Goal: Find specific page/section: Find specific page/section

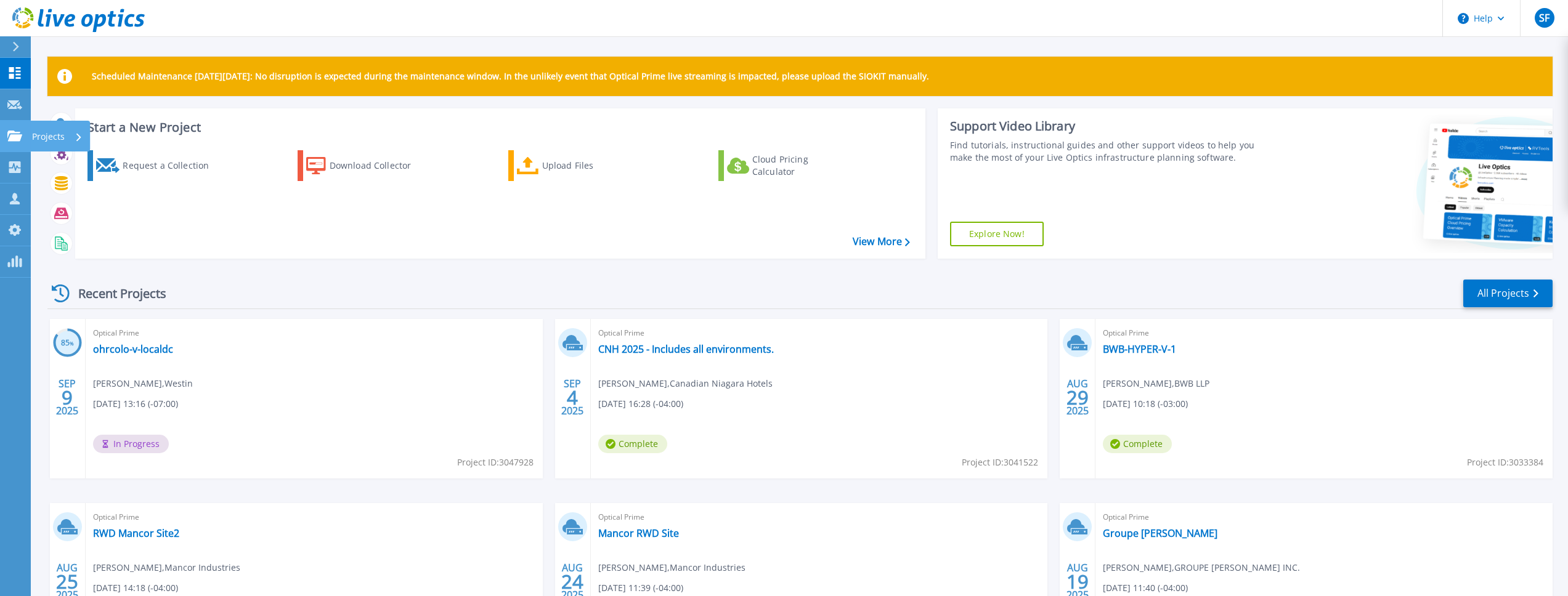
click at [24, 140] on link "Projects Projects" at bounding box center [15, 136] width 31 height 31
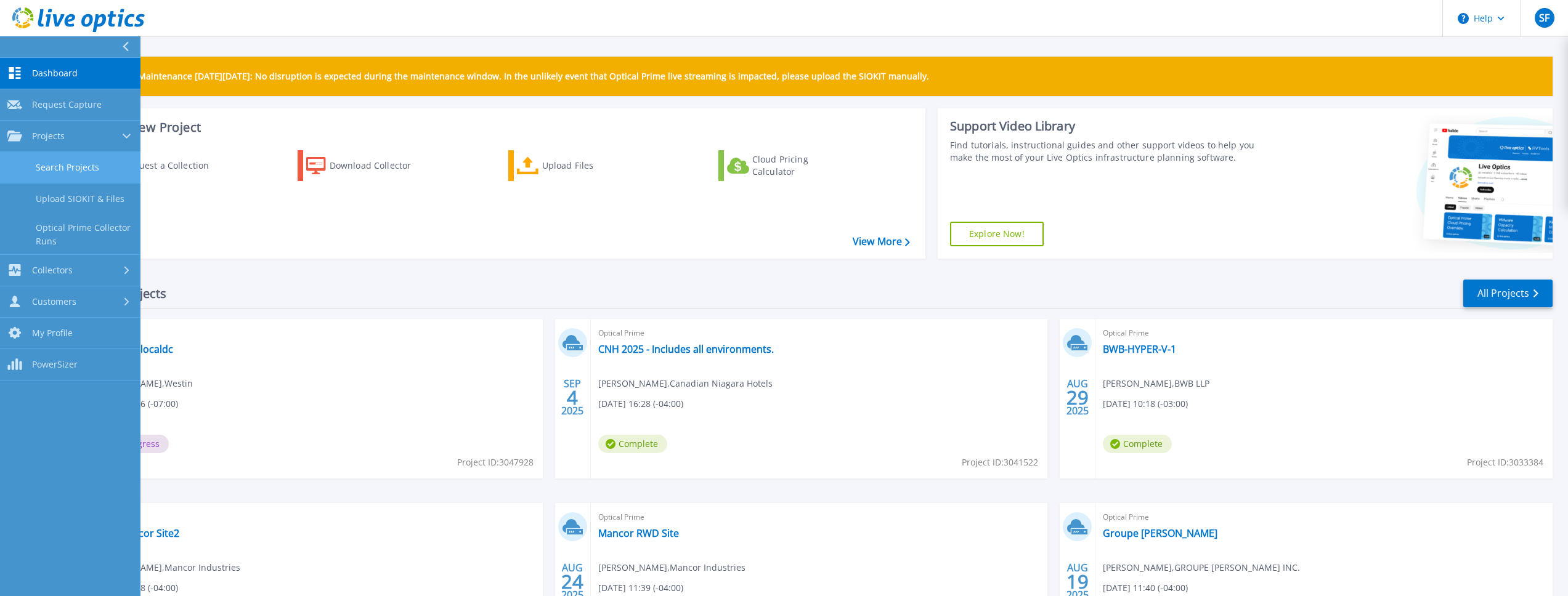
click at [87, 173] on link "Search Projects" at bounding box center [70, 168] width 141 height 31
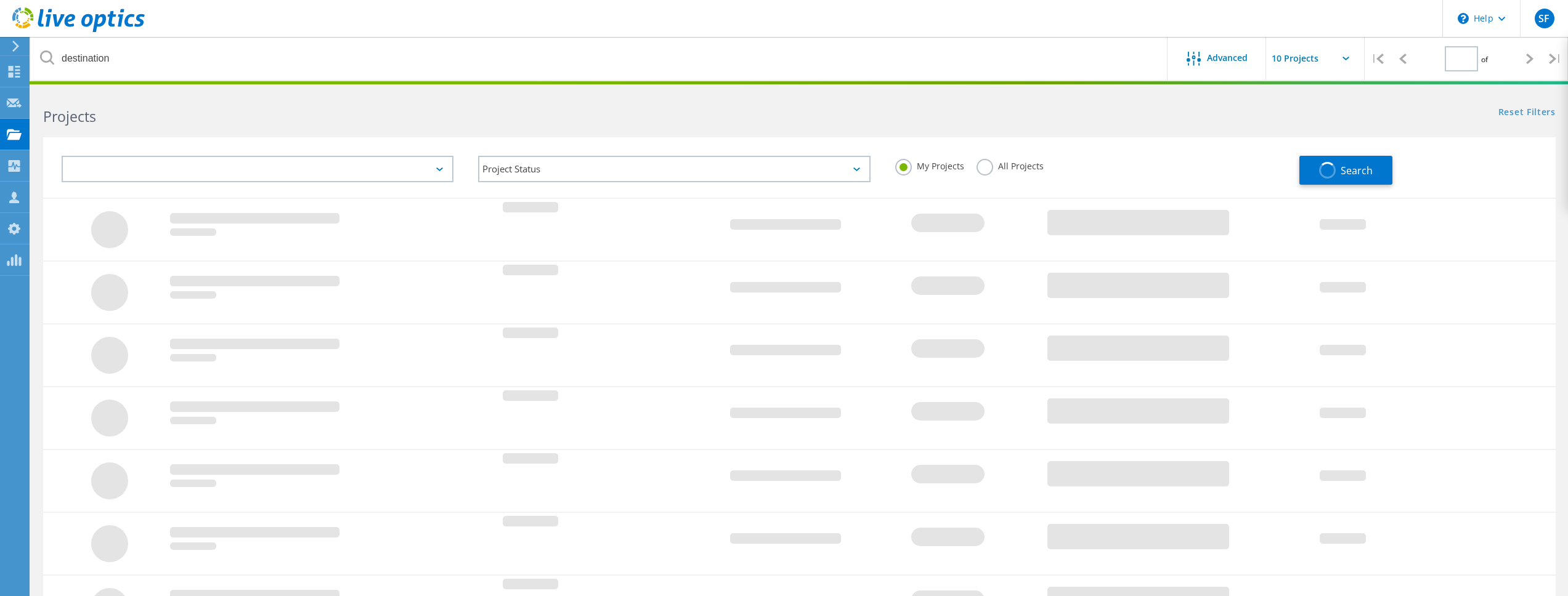
type input "1"
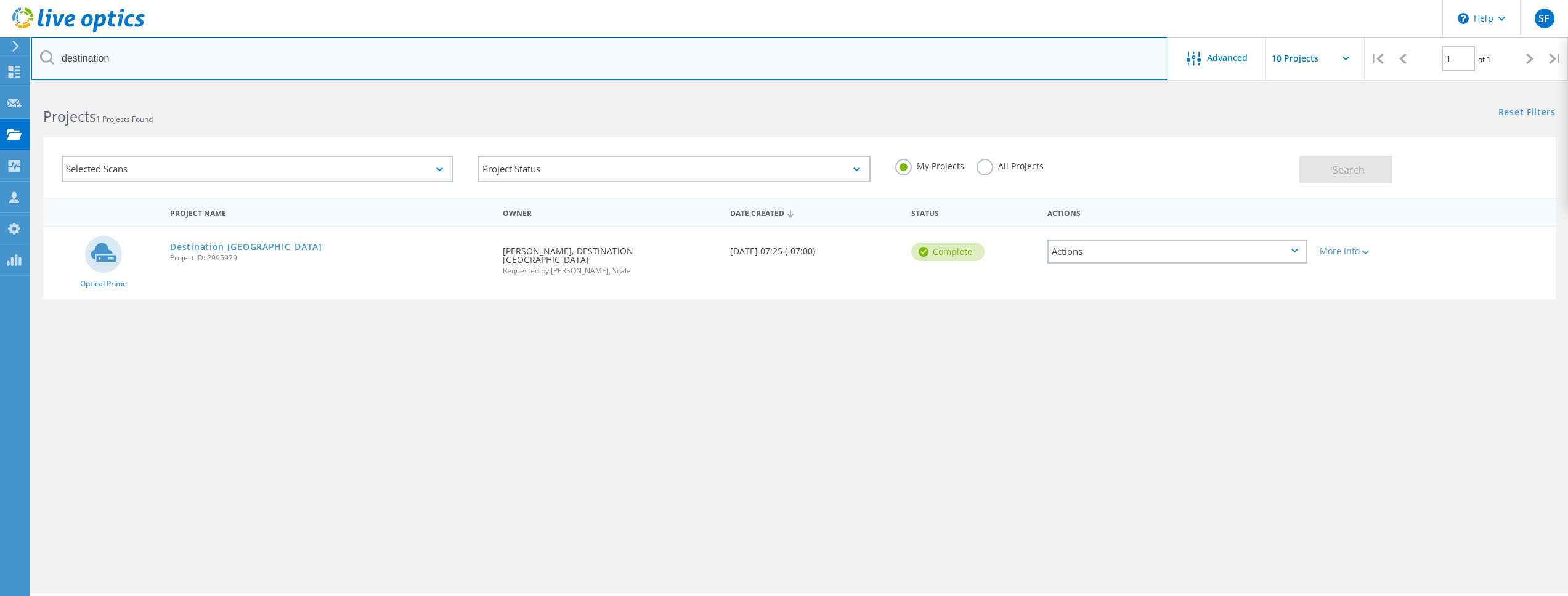
click at [154, 62] on input "destination" at bounding box center [599, 59] width 1137 height 43
drag, startPoint x: 195, startPoint y: 62, endPoint x: 56, endPoint y: 57, distance: 139.1
click at [56, 57] on input "destination" at bounding box center [599, 59] width 1137 height 43
type input "[PERSON_NAME]"
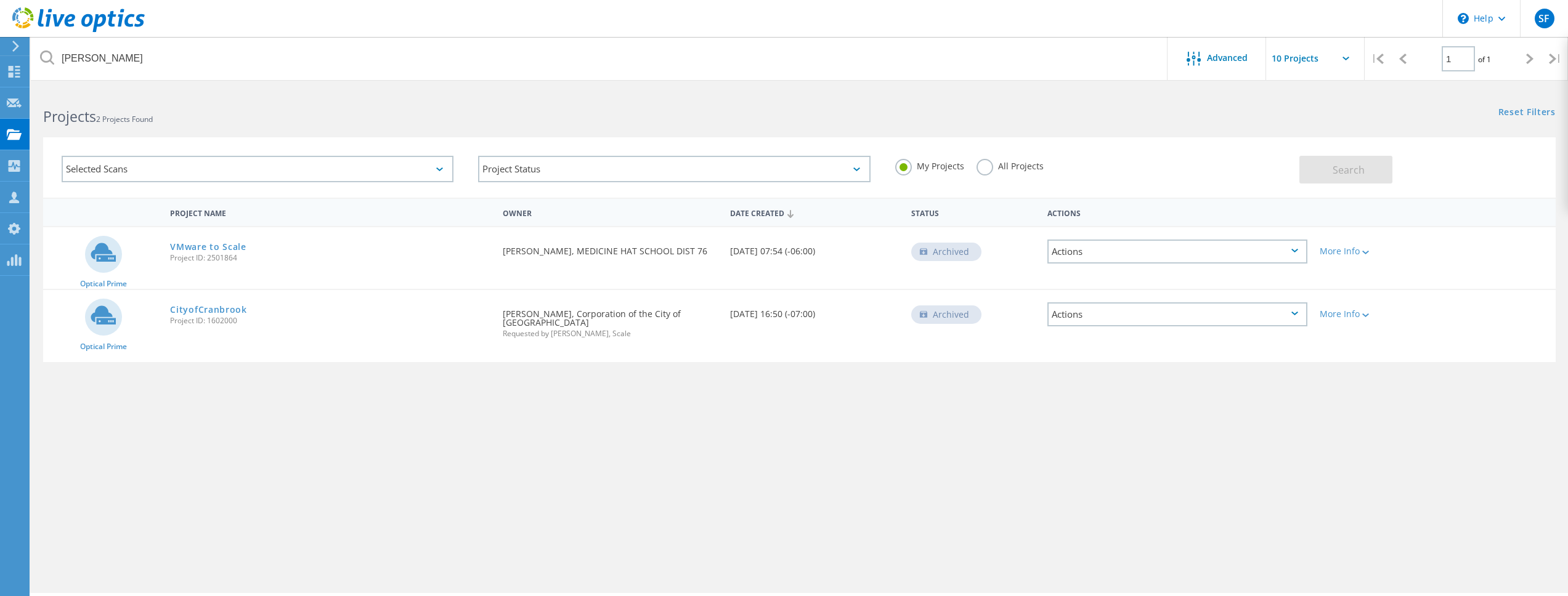
click at [1023, 172] on div "All Projects" at bounding box center [1010, 168] width 67 height 18
click at [1021, 173] on div "All Projects" at bounding box center [1010, 168] width 67 height 18
click at [1017, 166] on label "All Projects" at bounding box center [1010, 165] width 67 height 11
click at [0, 0] on input "All Projects" at bounding box center [0, 0] width 0 height 0
click at [1370, 178] on button "Search" at bounding box center [1346, 169] width 93 height 28
